Goal: Information Seeking & Learning: Learn about a topic

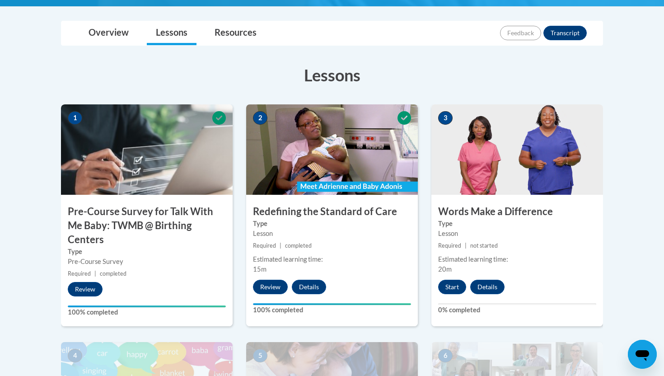
scroll to position [266, 0]
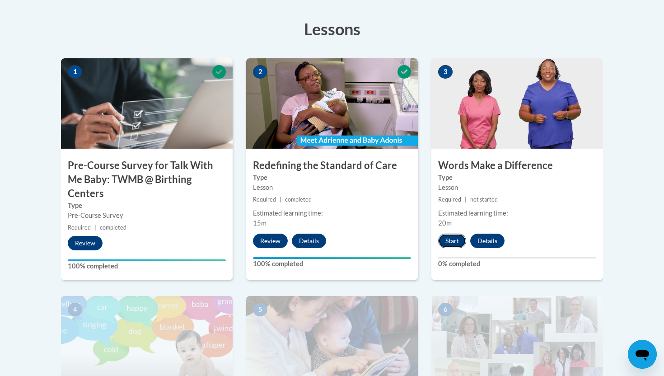
click at [447, 243] on button "Start" at bounding box center [452, 240] width 28 height 14
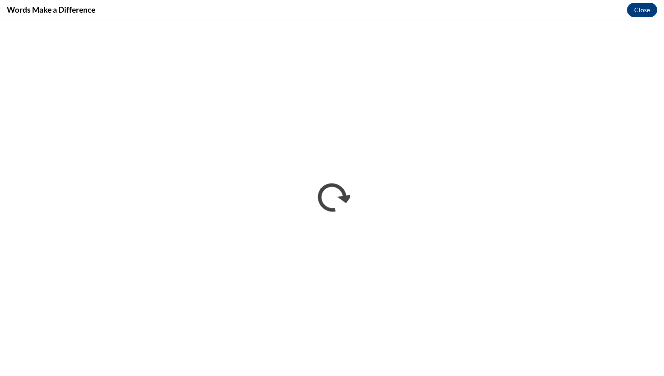
scroll to position [0, 0]
